Goal: Task Accomplishment & Management: Manage account settings

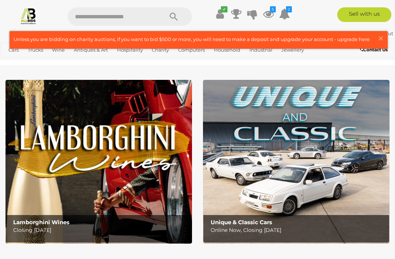
click at [382, 38] on span "×" at bounding box center [381, 38] width 7 height 14
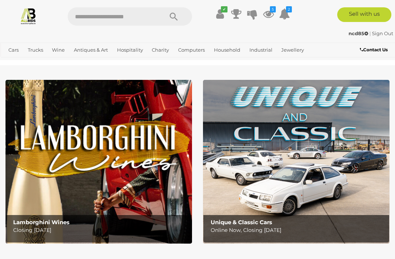
click at [269, 12] on icon at bounding box center [268, 13] width 11 height 13
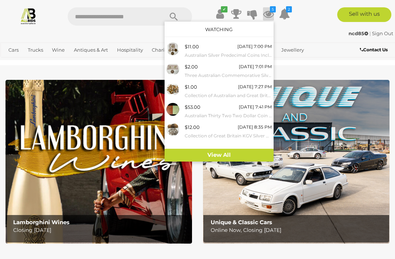
click at [234, 150] on link "View All" at bounding box center [219, 155] width 109 height 13
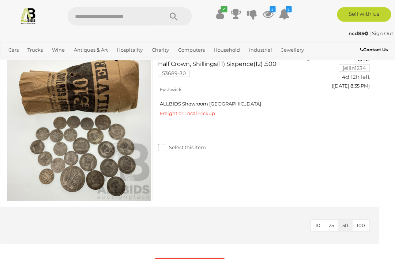
scroll to position [802, 5]
click at [192, 259] on button "Remove Selected Items" at bounding box center [190, 263] width 70 height 11
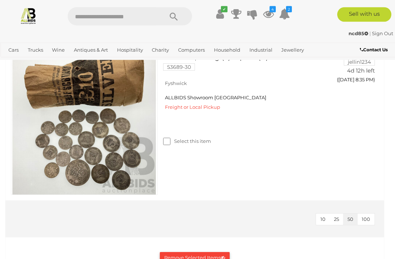
scroll to position [809, 0]
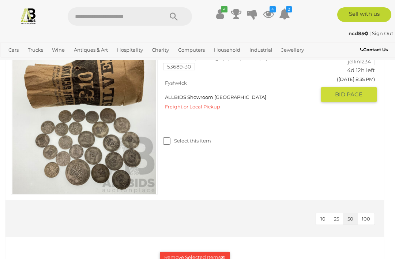
click at [197, 255] on button "Remove Selected Items" at bounding box center [195, 257] width 70 height 11
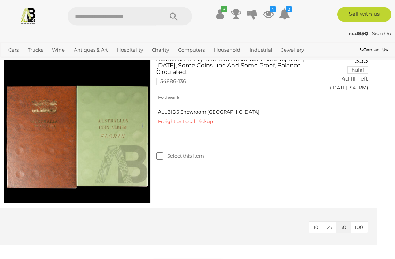
scroll to position [642, 7]
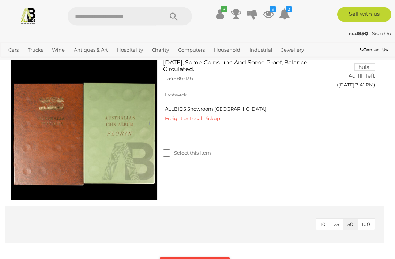
scroll to position [644, 0]
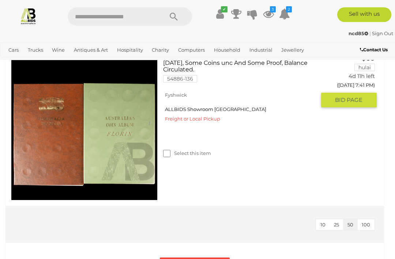
click at [188, 259] on button "Remove Selected Items" at bounding box center [195, 262] width 70 height 11
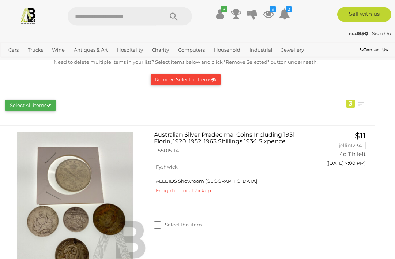
scroll to position [89, 9]
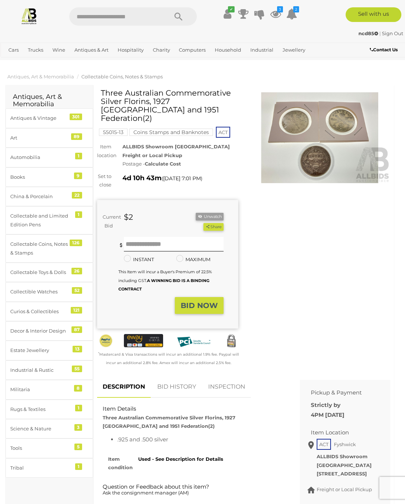
scroll to position [1, 0]
